Goal: Transaction & Acquisition: Purchase product/service

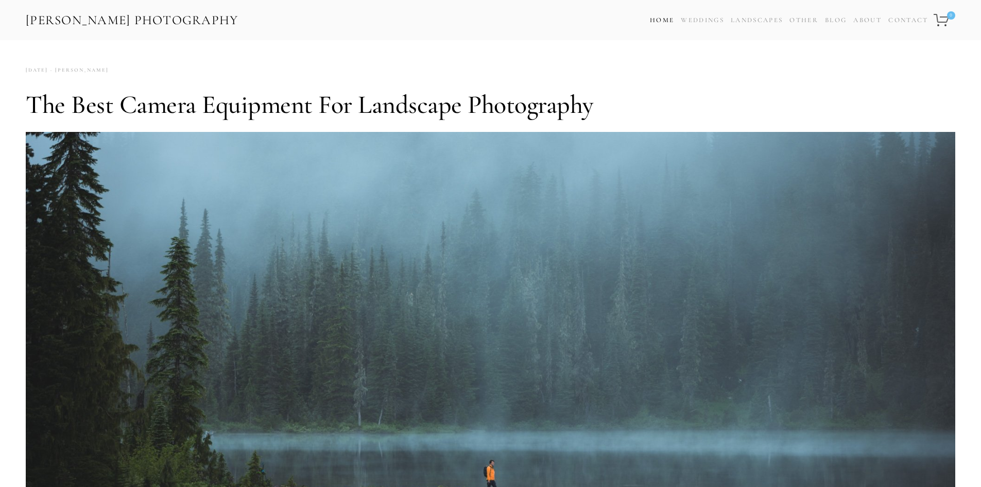
click at [668, 17] on link "Home" at bounding box center [662, 20] width 24 height 15
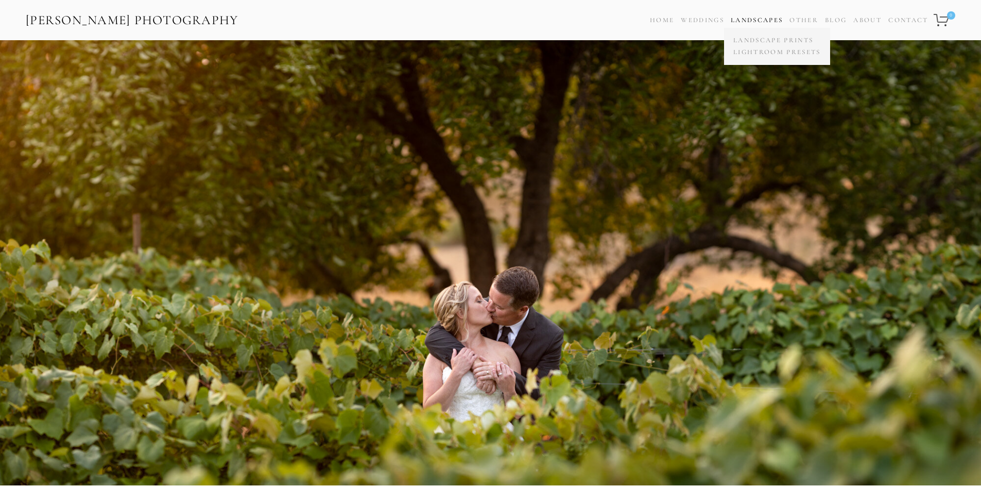
click at [769, 20] on link "Landscapes" at bounding box center [757, 20] width 52 height 8
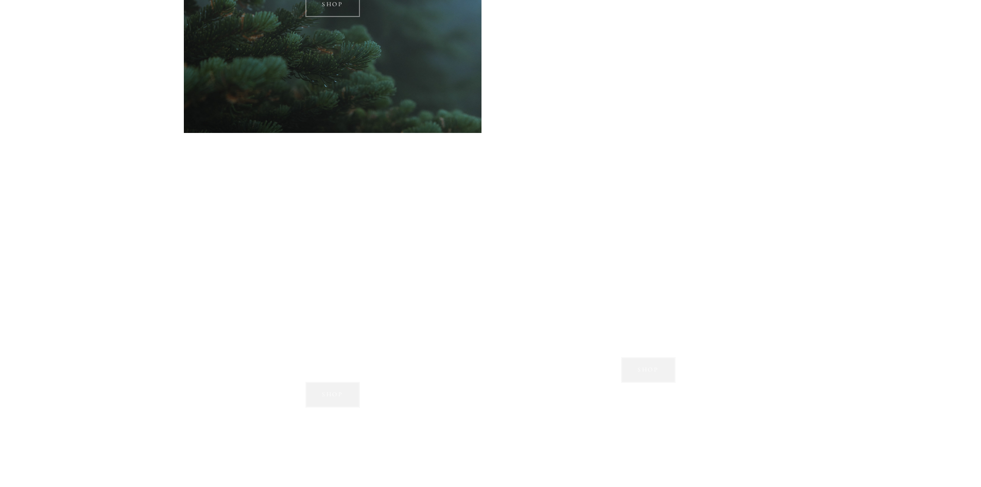
scroll to position [1185, 0]
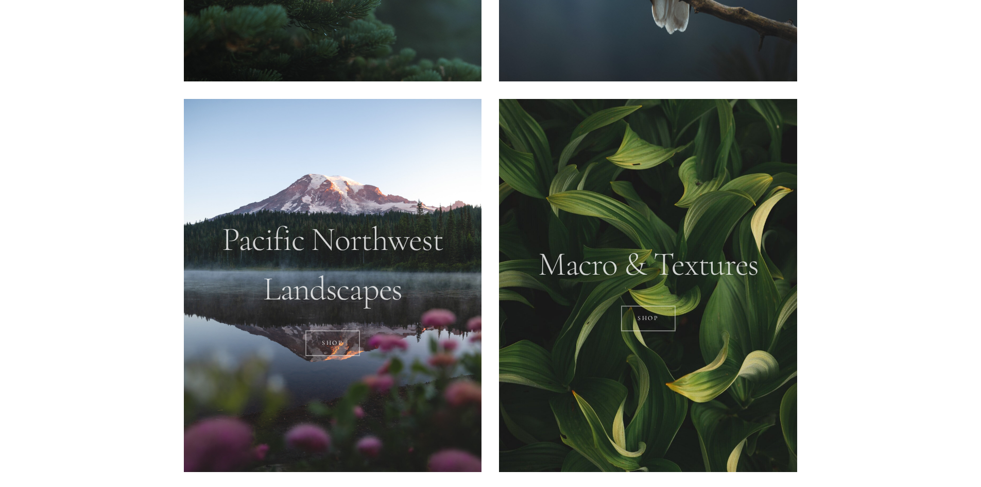
click at [375, 292] on div at bounding box center [333, 285] width 298 height 373
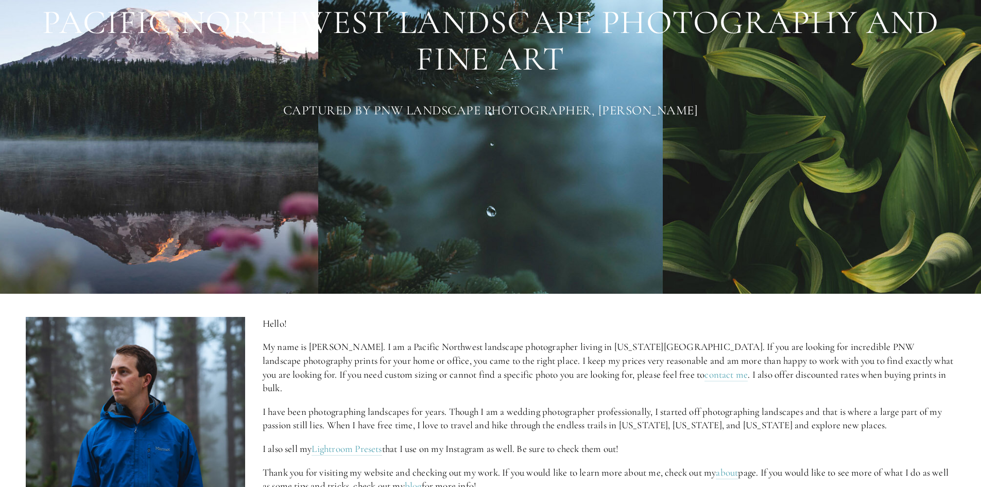
scroll to position [0, 0]
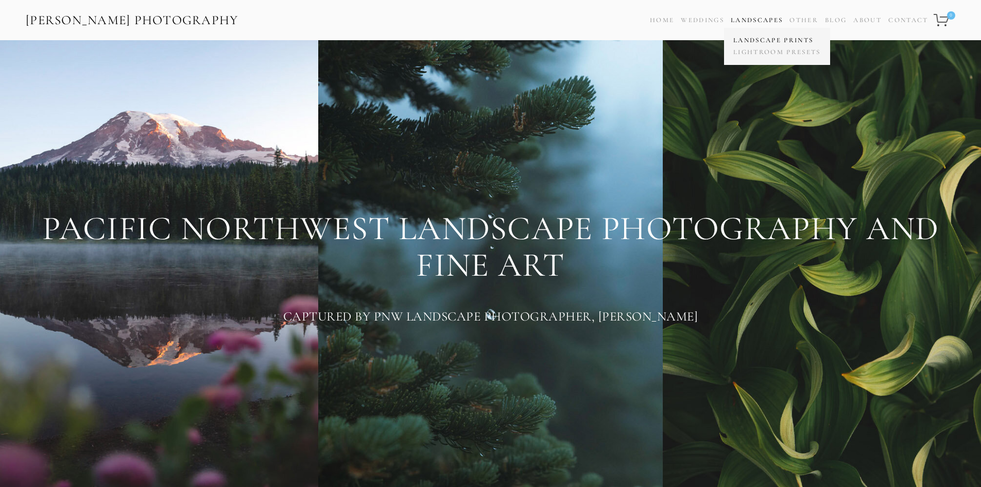
click at [763, 45] on link "Landscape Prints" at bounding box center [777, 41] width 93 height 12
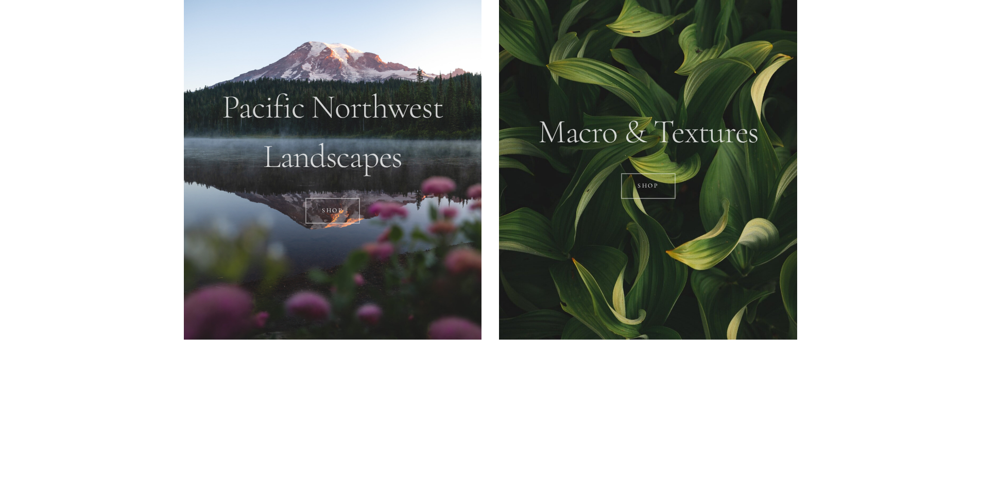
scroll to position [1266, 0]
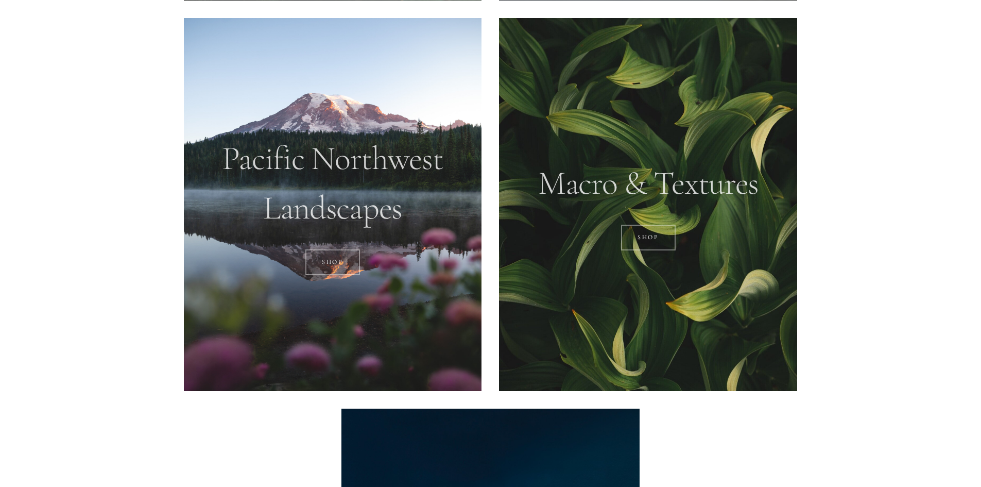
click at [362, 207] on div at bounding box center [333, 204] width 298 height 373
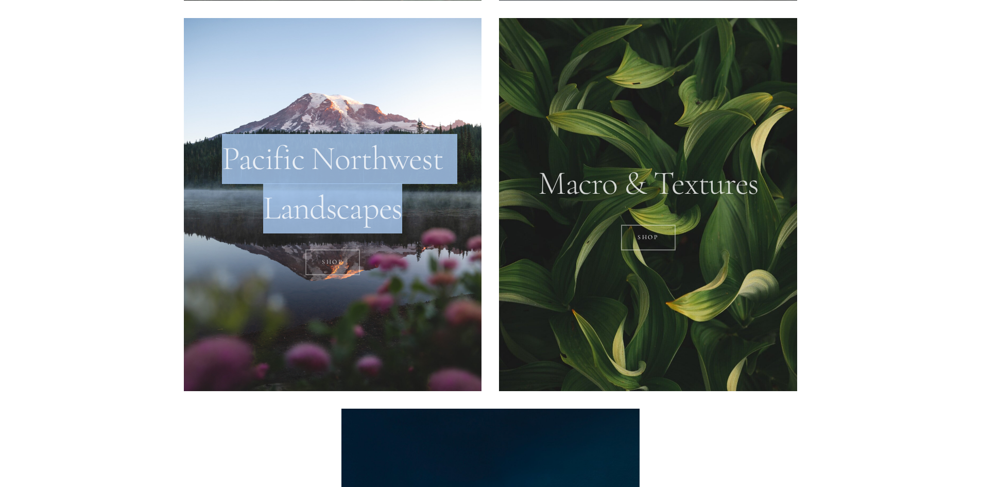
click at [354, 250] on figure "Pacific Northwest Landscapes SHOP" at bounding box center [333, 204] width 298 height 373
click at [351, 255] on link "SHOP" at bounding box center [333, 262] width 55 height 26
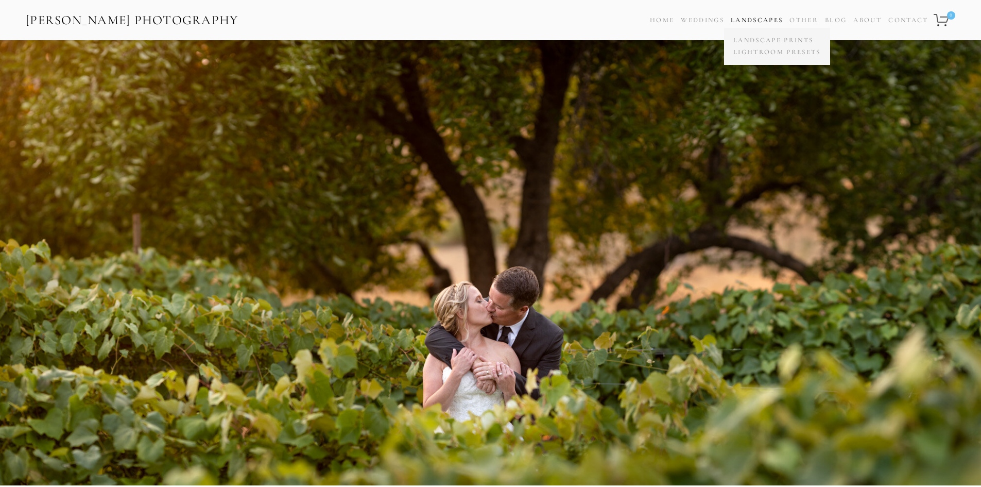
click at [741, 19] on link "Landscapes" at bounding box center [757, 20] width 52 height 8
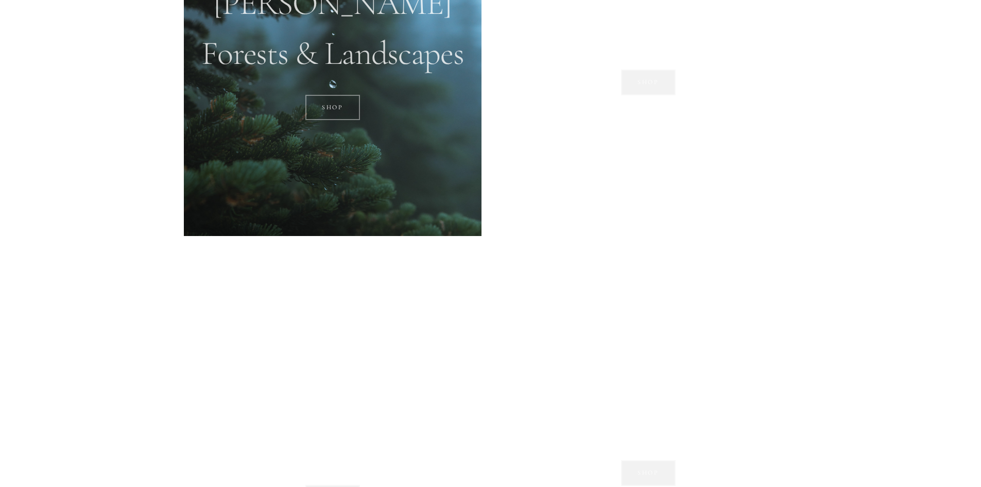
scroll to position [1288, 0]
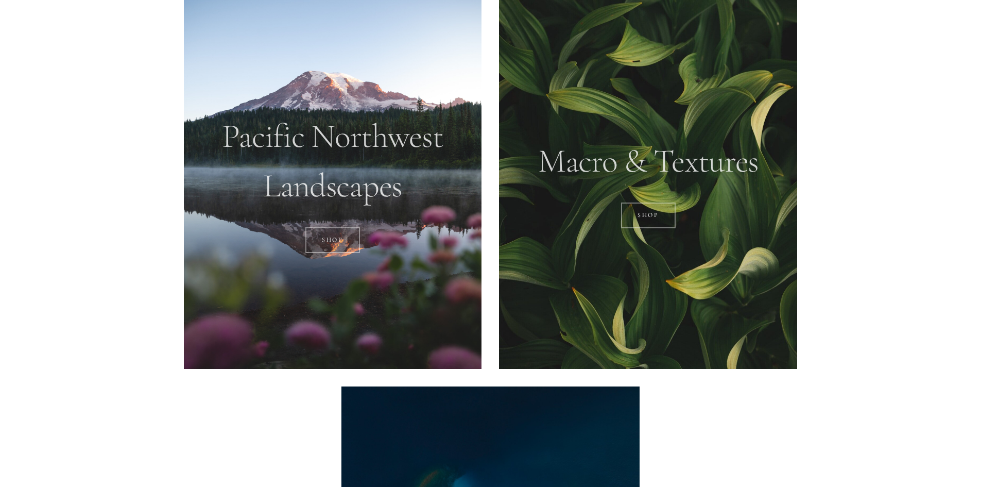
click at [363, 198] on div at bounding box center [333, 182] width 298 height 373
click at [341, 239] on link "SHOP" at bounding box center [333, 240] width 55 height 26
